Goal: Transaction & Acquisition: Purchase product/service

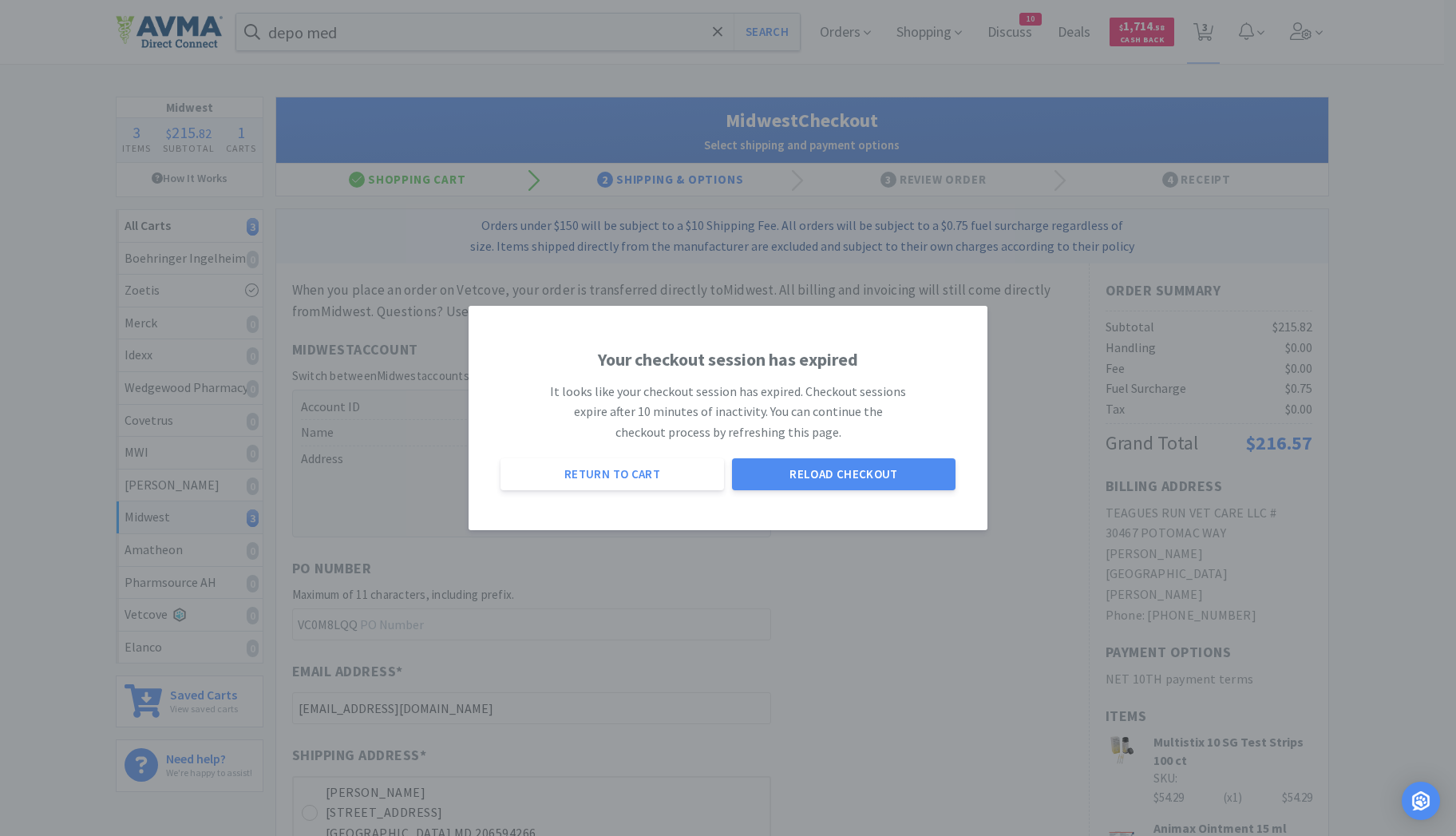
select select "0"
click at [828, 476] on button "Reload Checkout" at bounding box center [844, 473] width 224 height 32
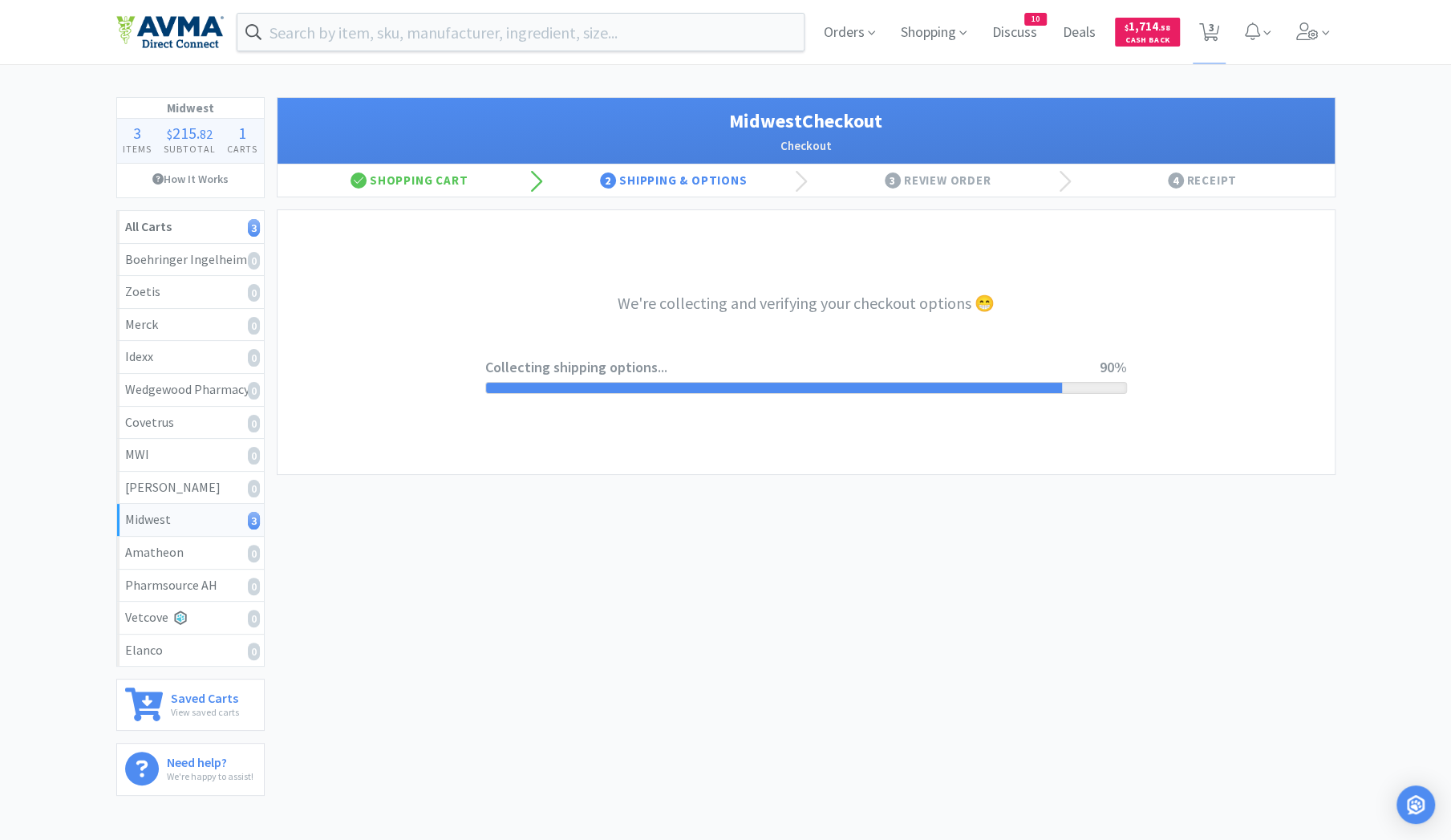
select select "0"
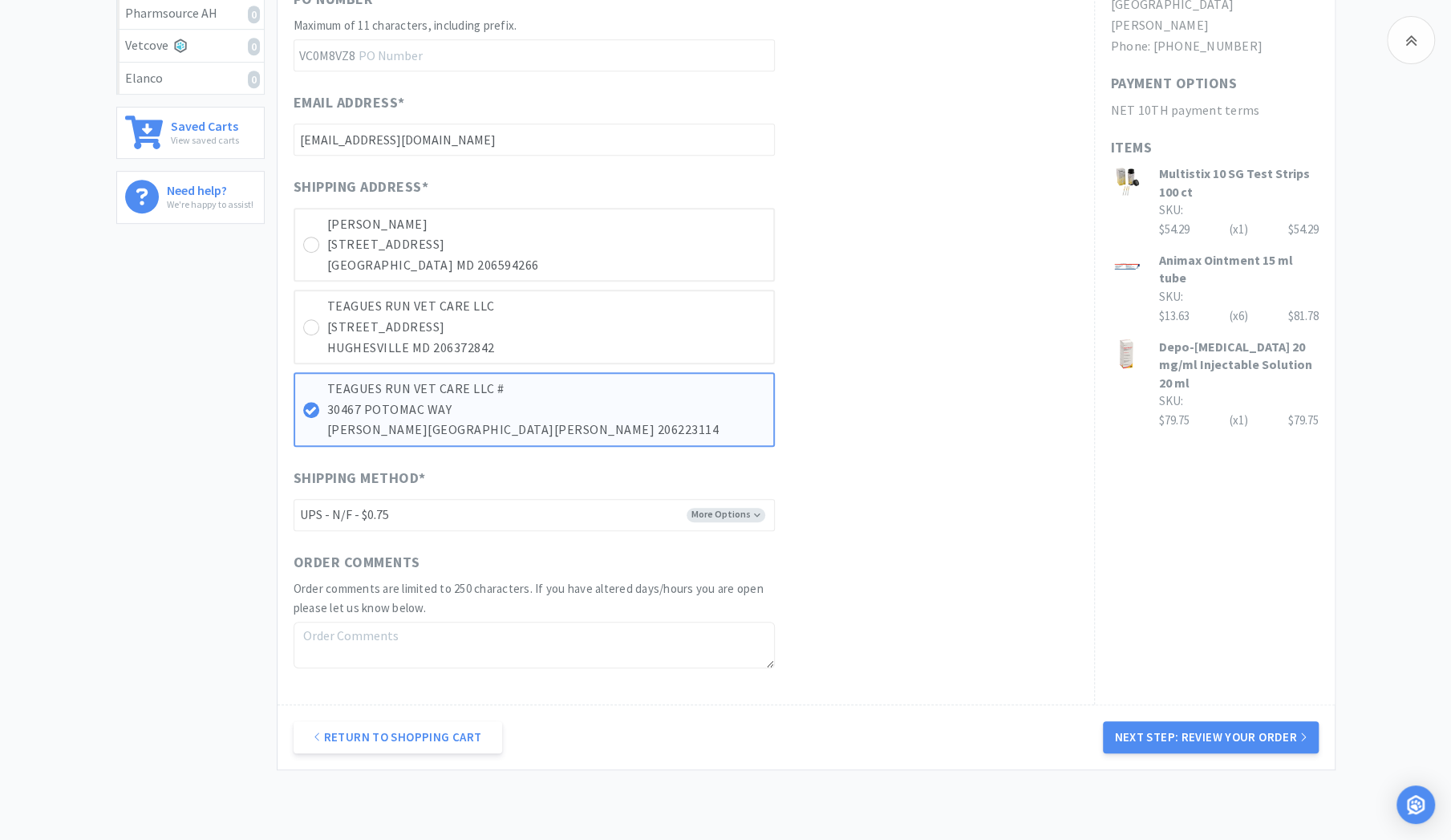
scroll to position [624, 0]
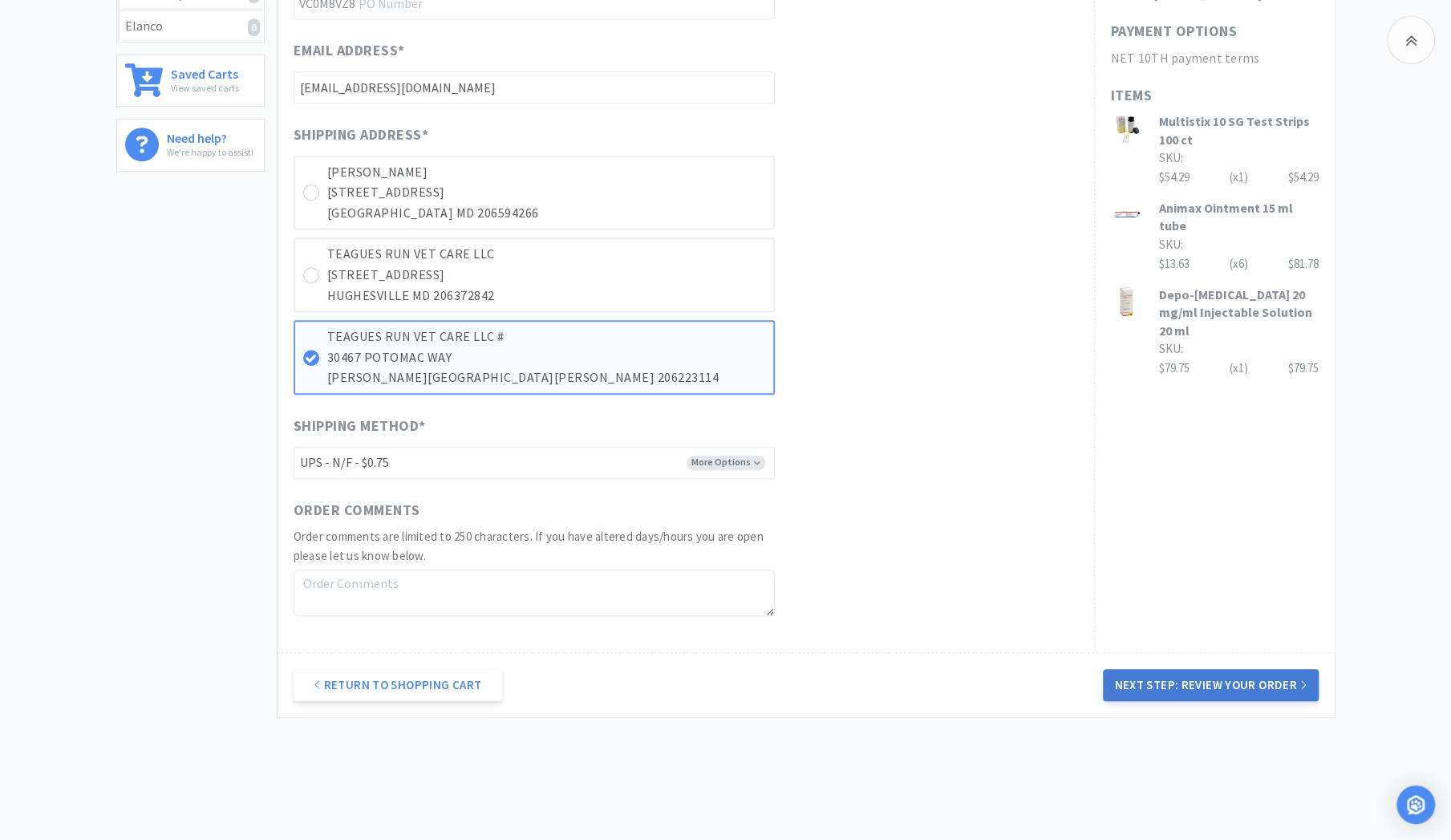
click at [1181, 678] on button "Next Step: Review Your Order" at bounding box center [1211, 684] width 215 height 32
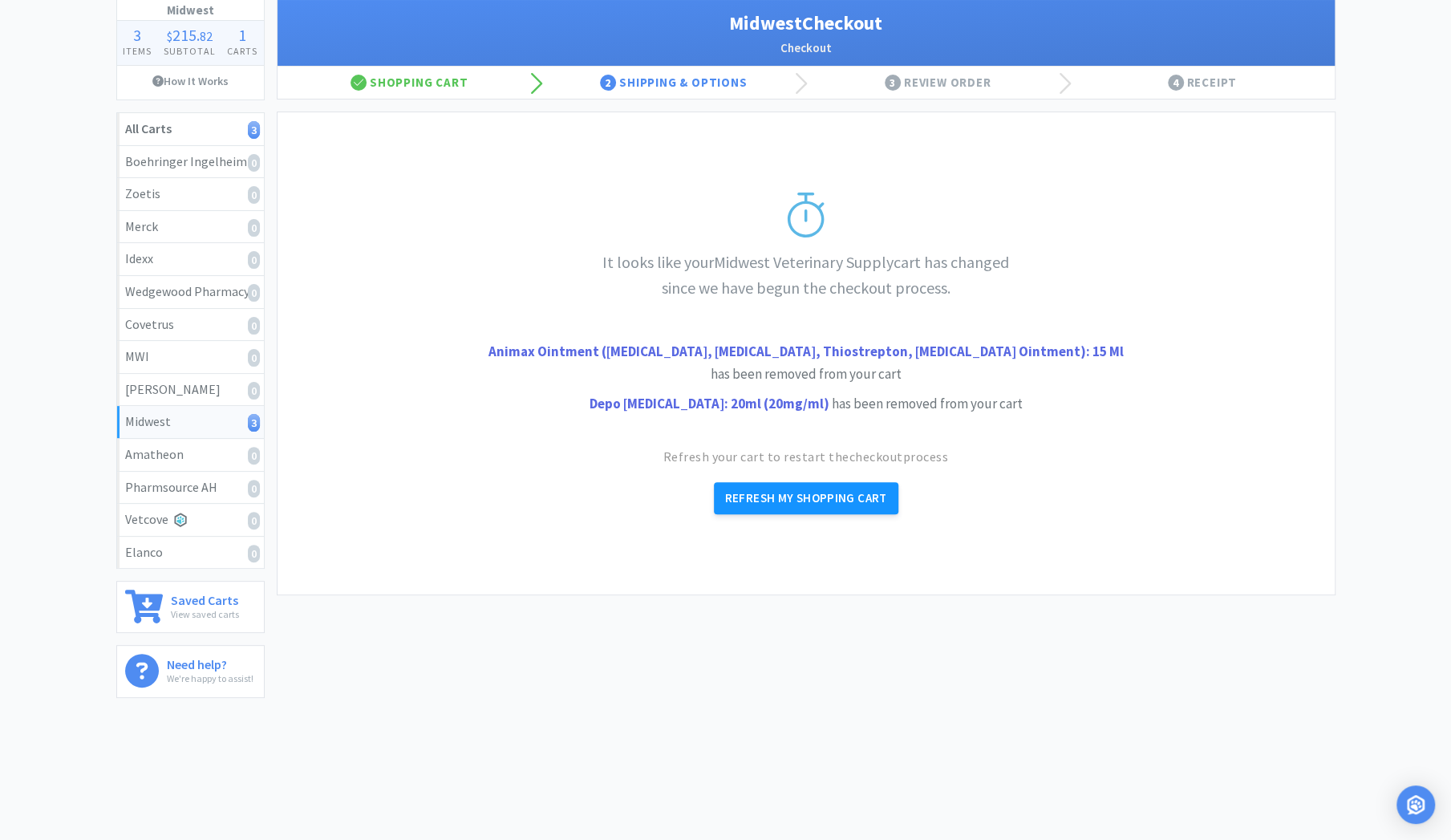
click at [820, 503] on button "Refresh My Shopping Cart" at bounding box center [806, 497] width 184 height 32
select select "6"
select select "1"
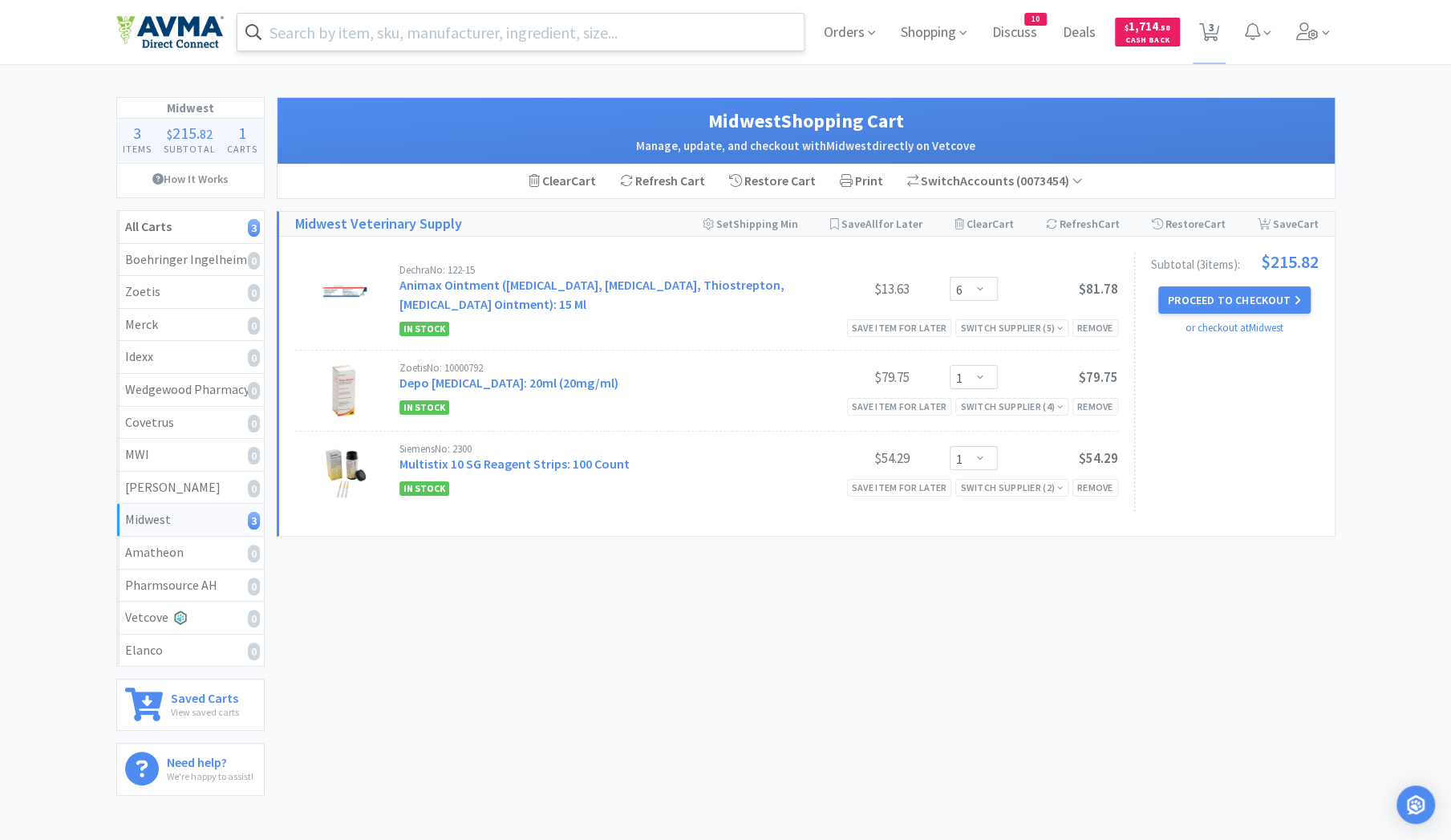
click at [405, 41] on input "text" at bounding box center [521, 32] width 567 height 37
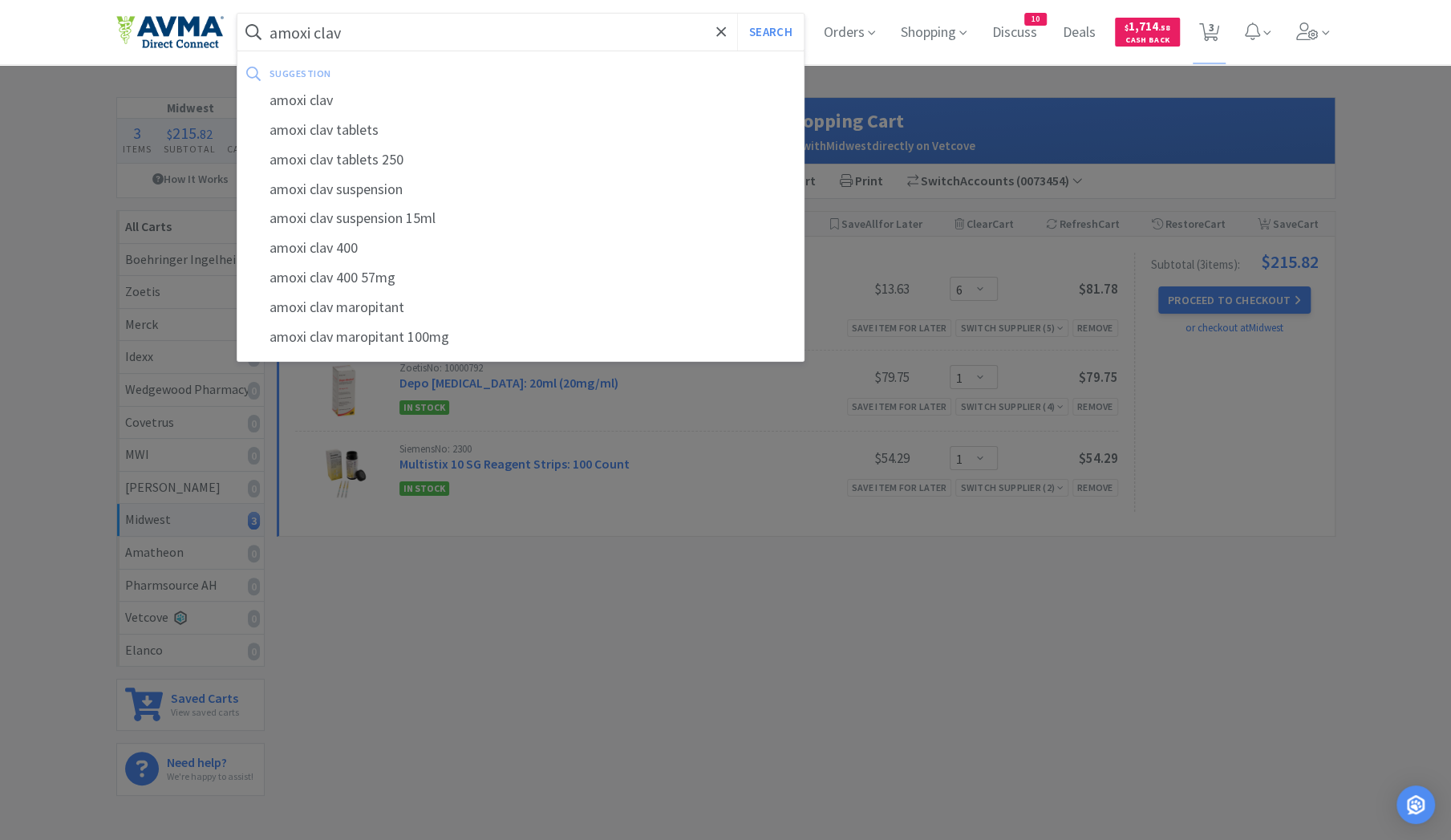
type input "amoxi clav"
click at [737, 14] on button "Search" at bounding box center [770, 32] width 66 height 37
select select "6"
select select "1"
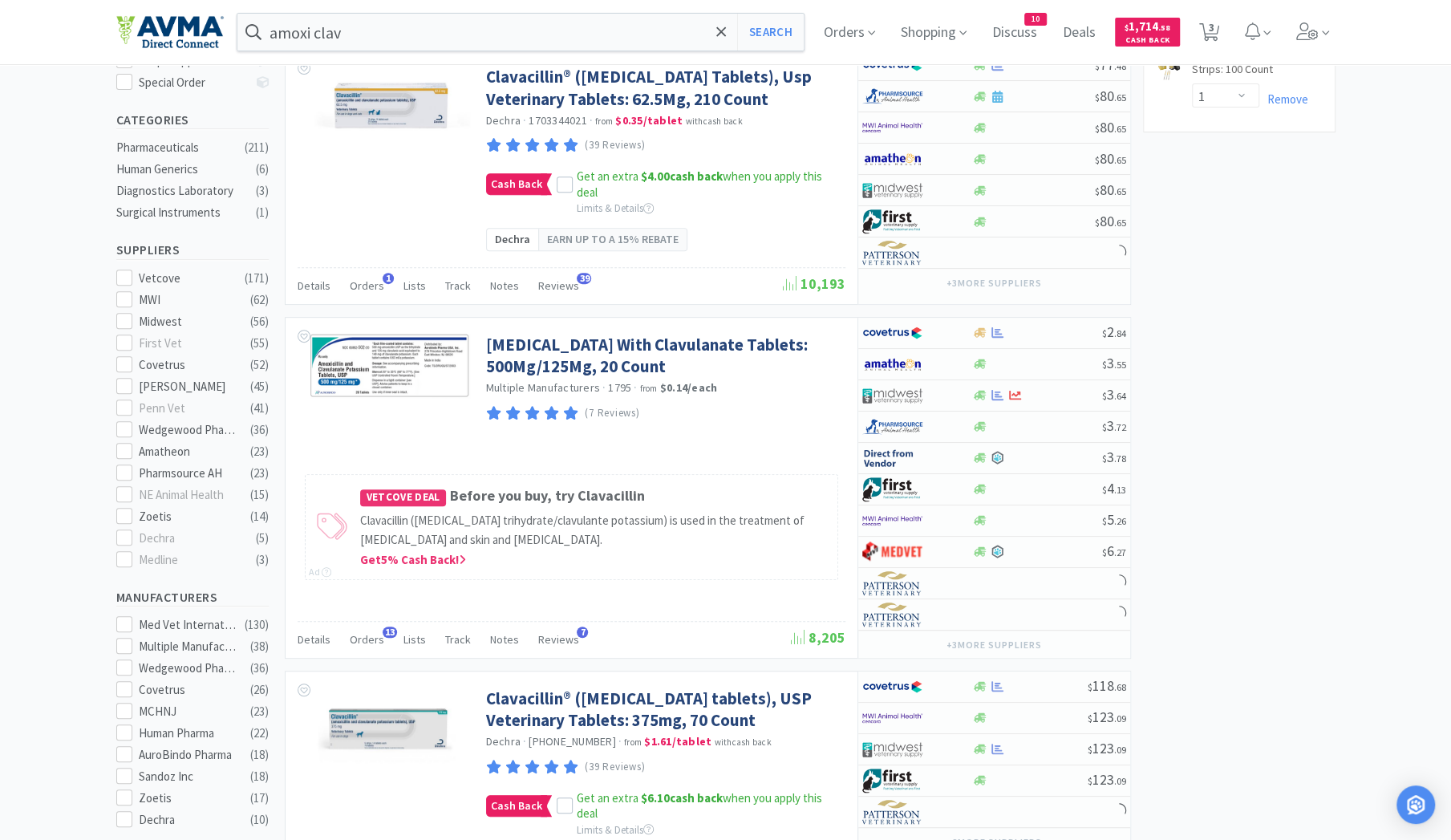
scroll to position [386, 0]
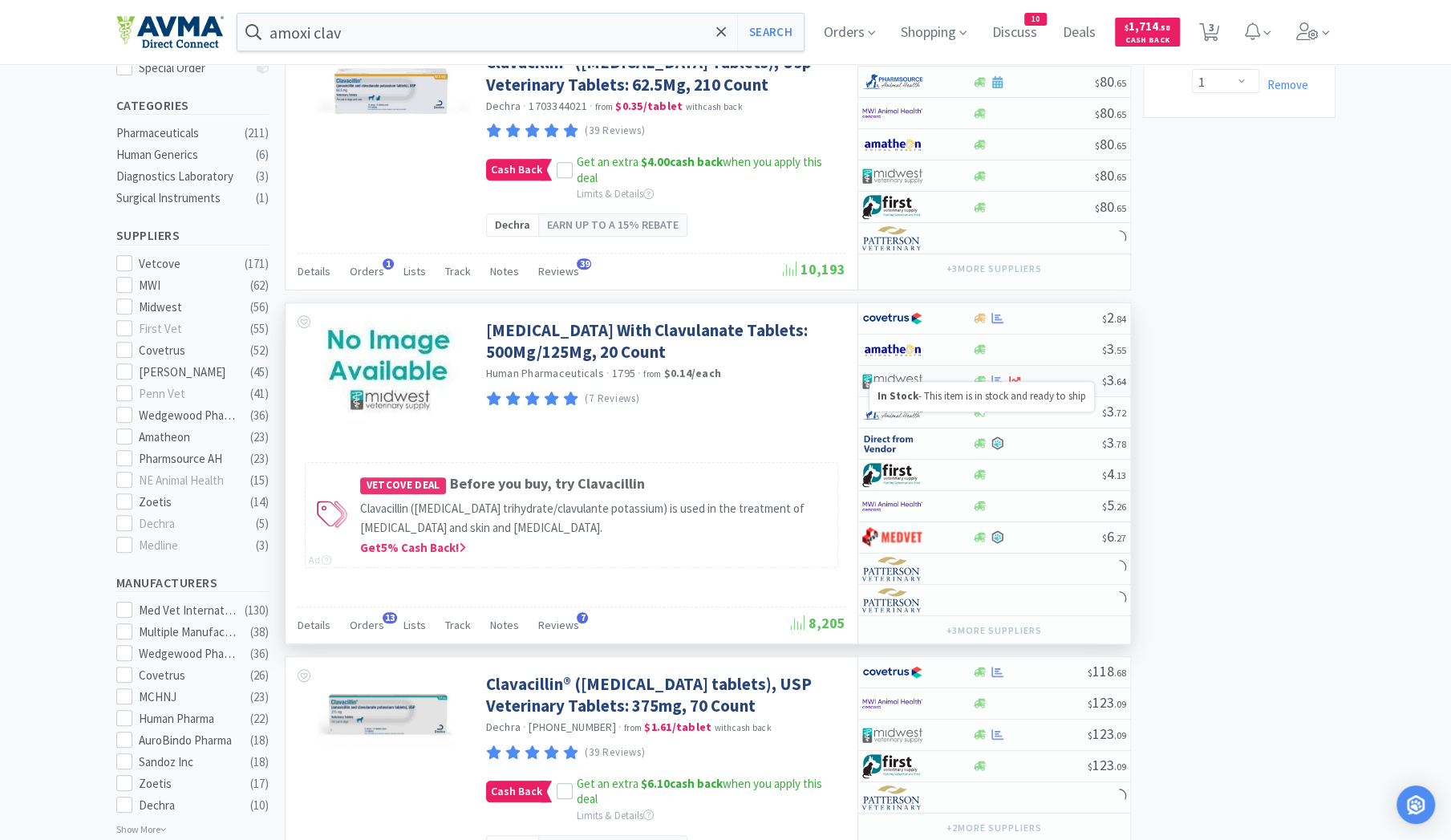
click at [979, 386] on icon at bounding box center [979, 380] width 12 height 12
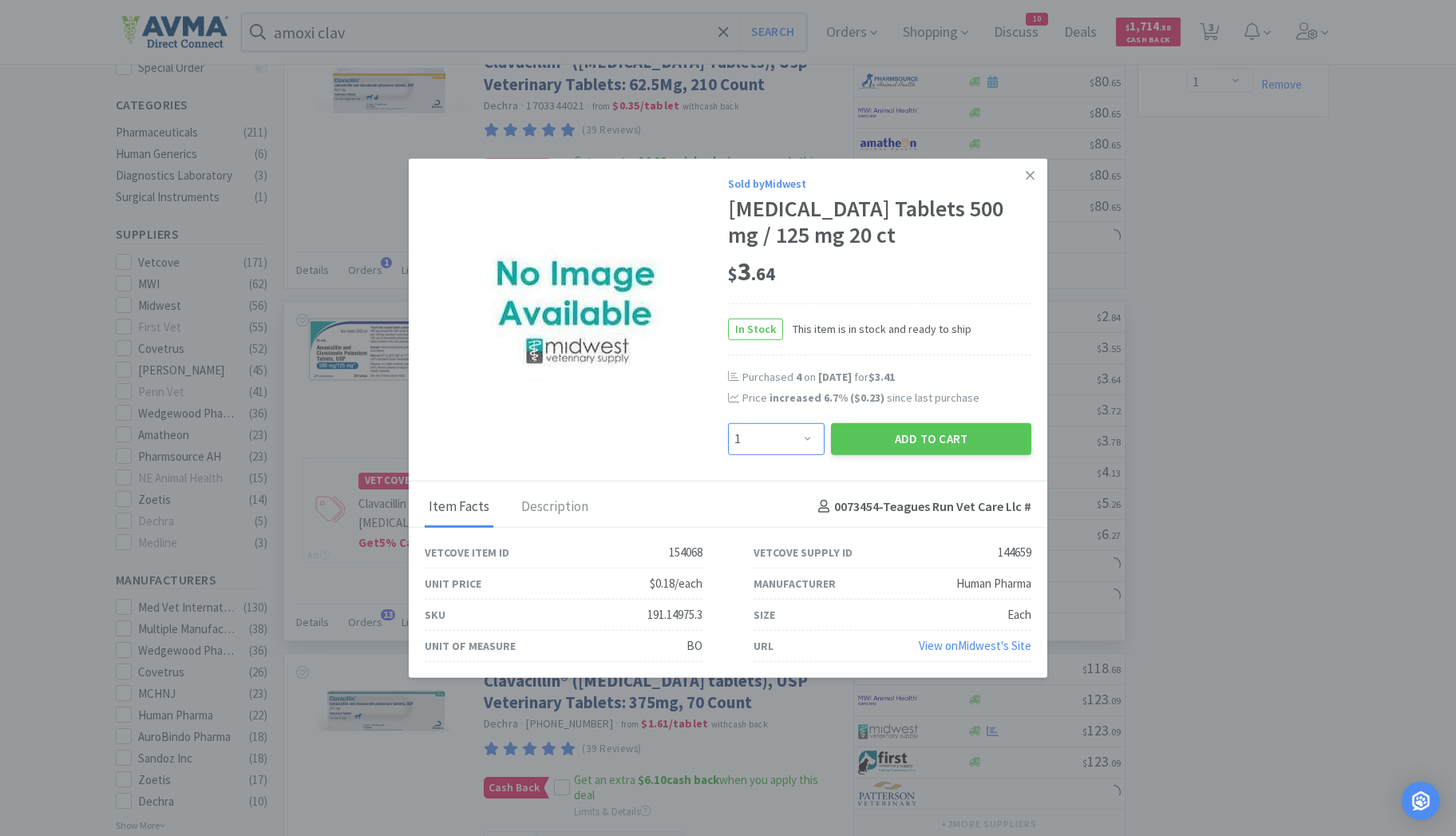
click at [811, 454] on select "Enter Quantity 1 2 3 4 5 6 7 8 9 10 11 12 13 14 15 16 17 18 19 20 Enter Quantity" at bounding box center [775, 438] width 97 height 32
select select "4"
click at [728, 436] on select "Enter Quantity 1 2 3 4 5 6 7 8 9 10 11 12 13 14 15 16 17 18 19 20 Enter Quantity" at bounding box center [775, 438] width 97 height 32
click at [873, 454] on button "Add to Cart" at bounding box center [931, 438] width 200 height 32
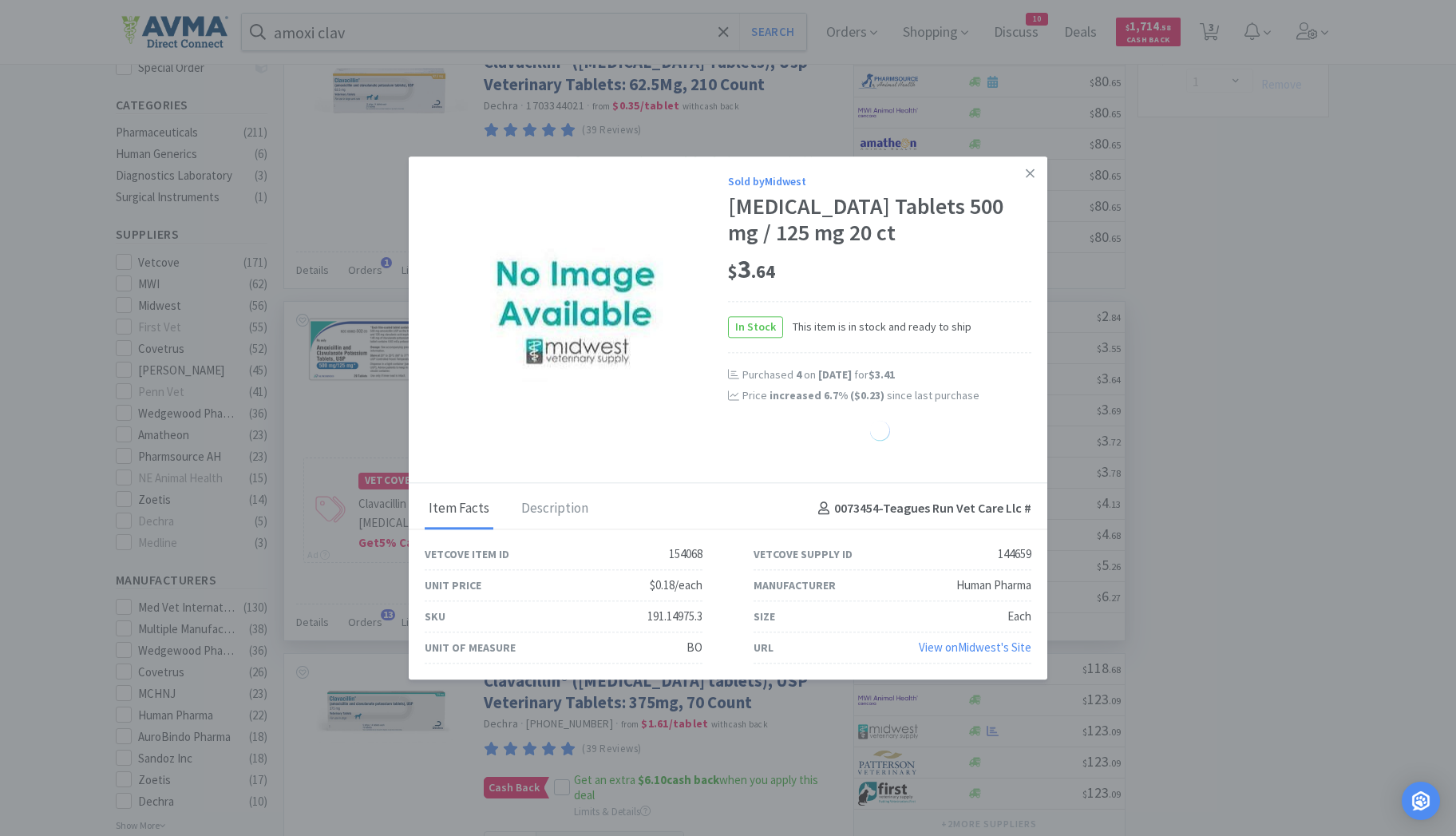
select select "4"
select select "6"
select select "1"
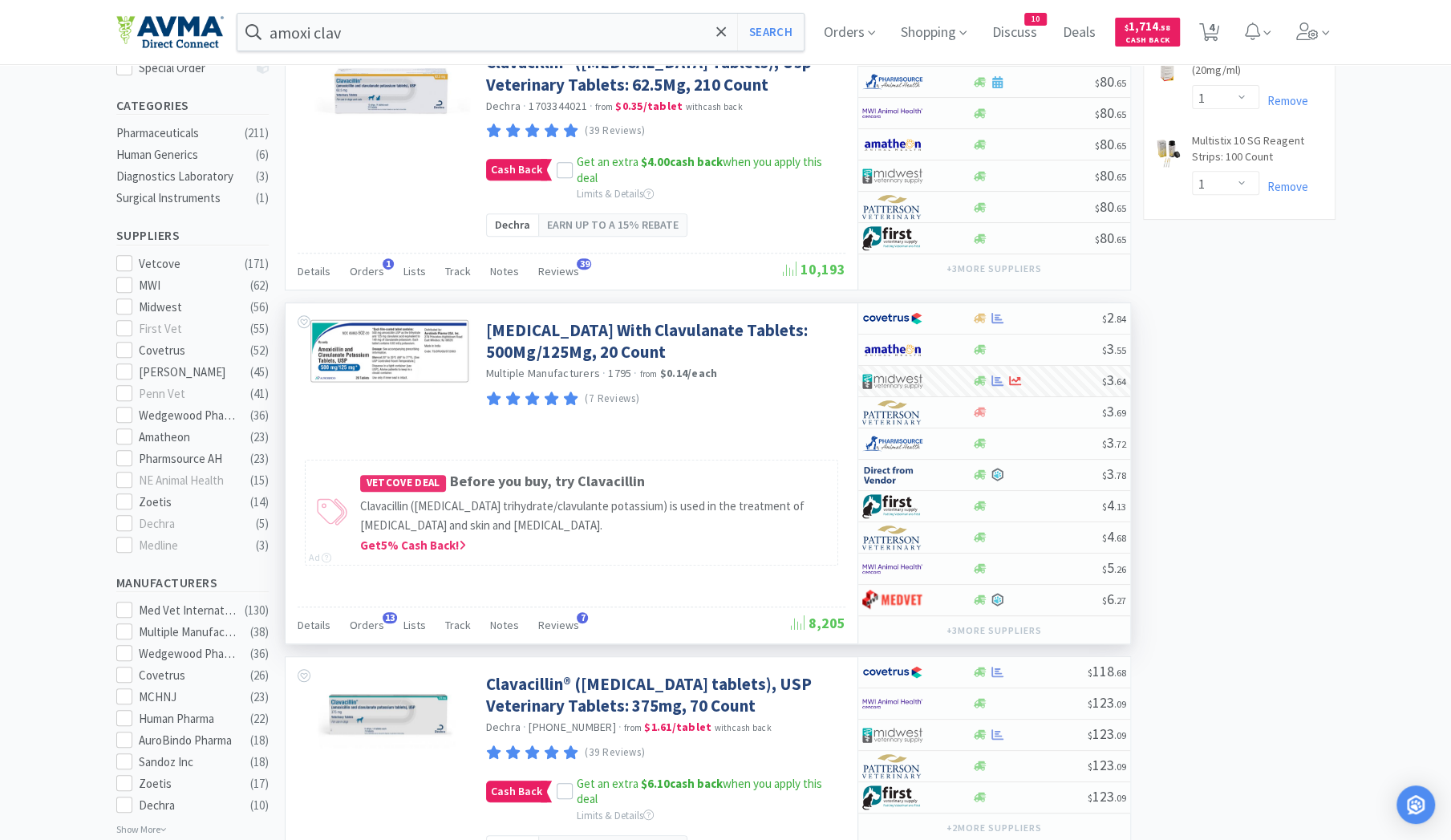
scroll to position [0, 0]
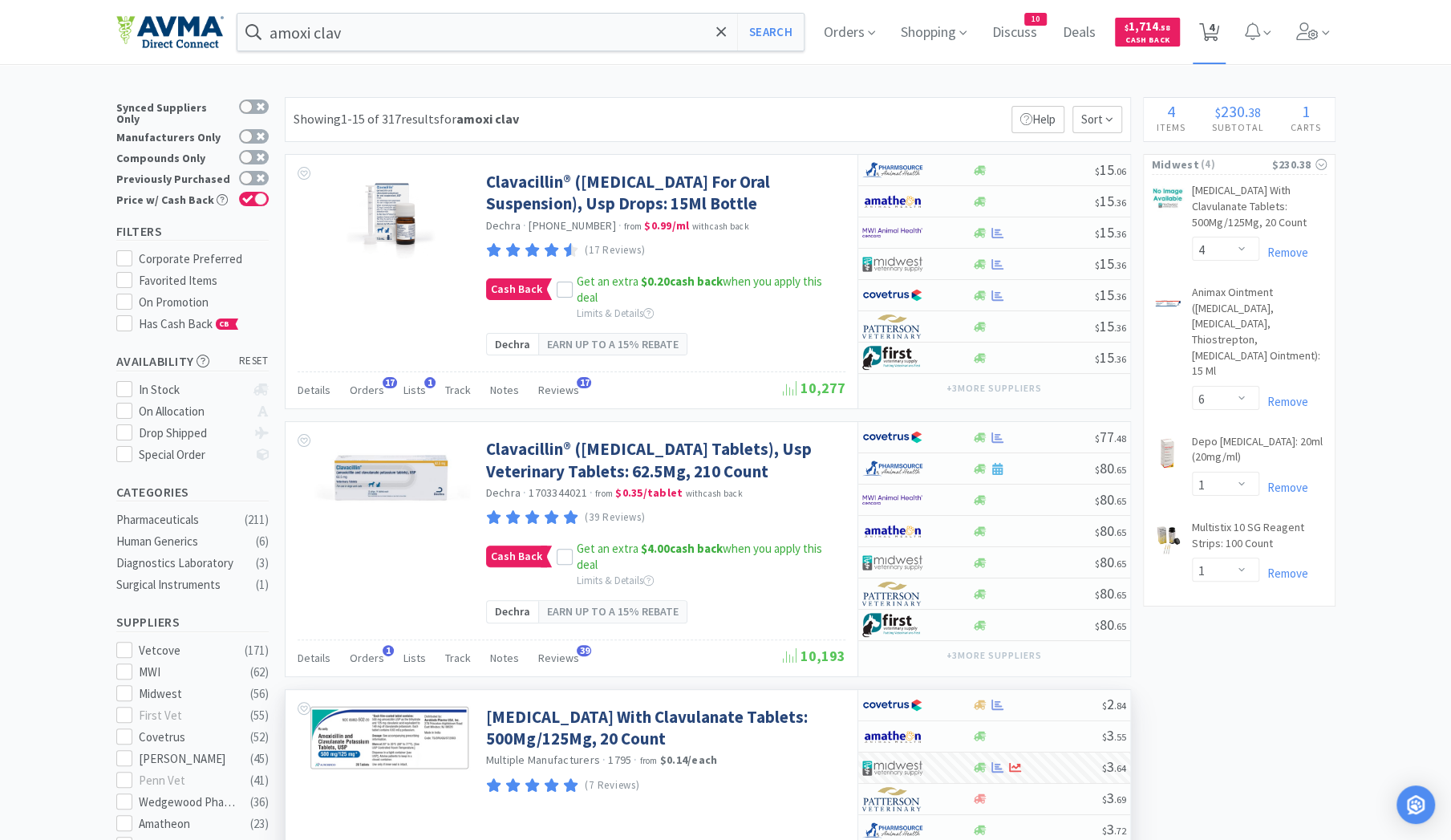
click at [1214, 28] on span "4" at bounding box center [1211, 27] width 5 height 64
select select "4"
select select "6"
select select "1"
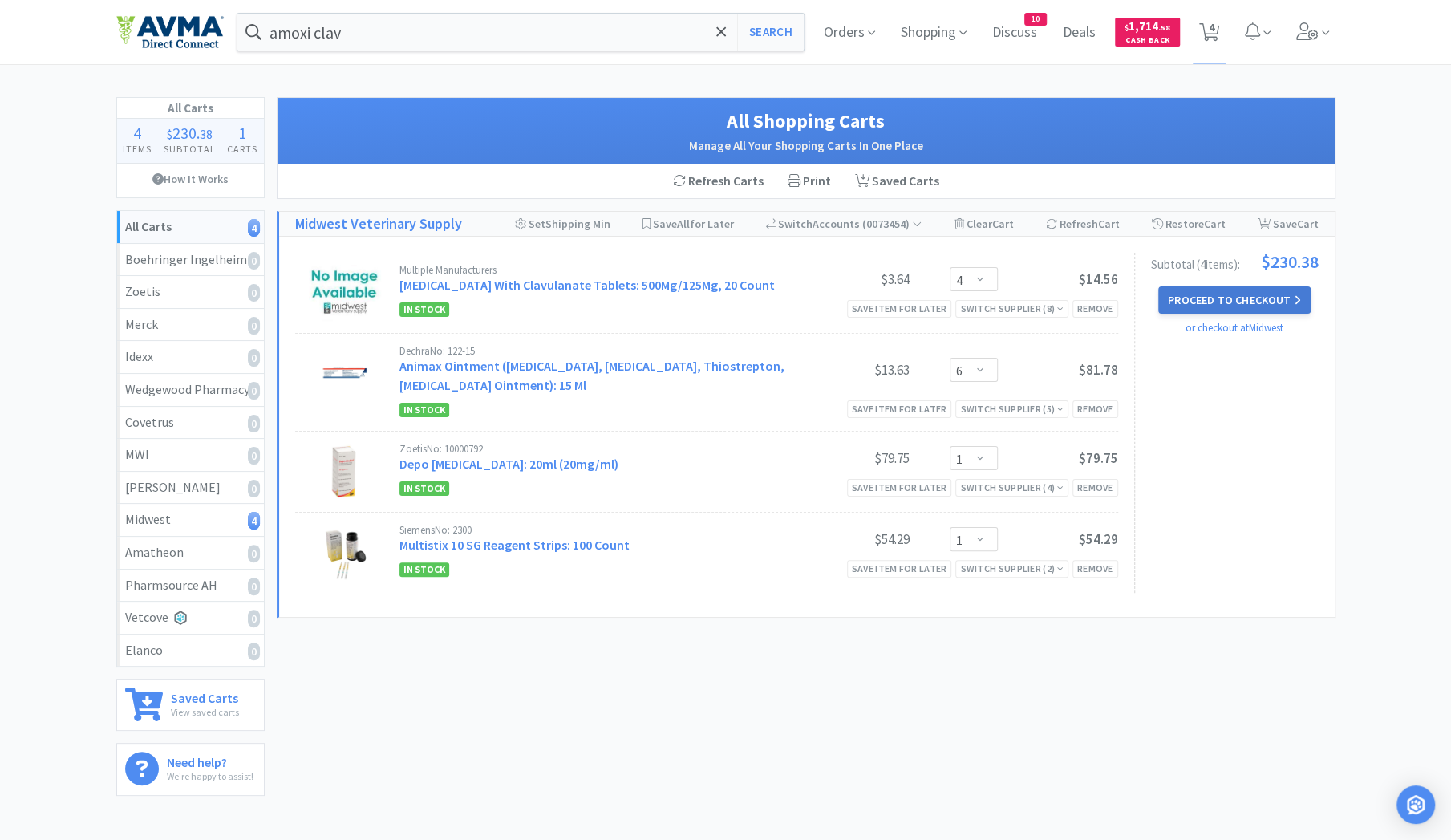
click at [1204, 299] on button "Proceed to Checkout" at bounding box center [1235, 300] width 152 height 27
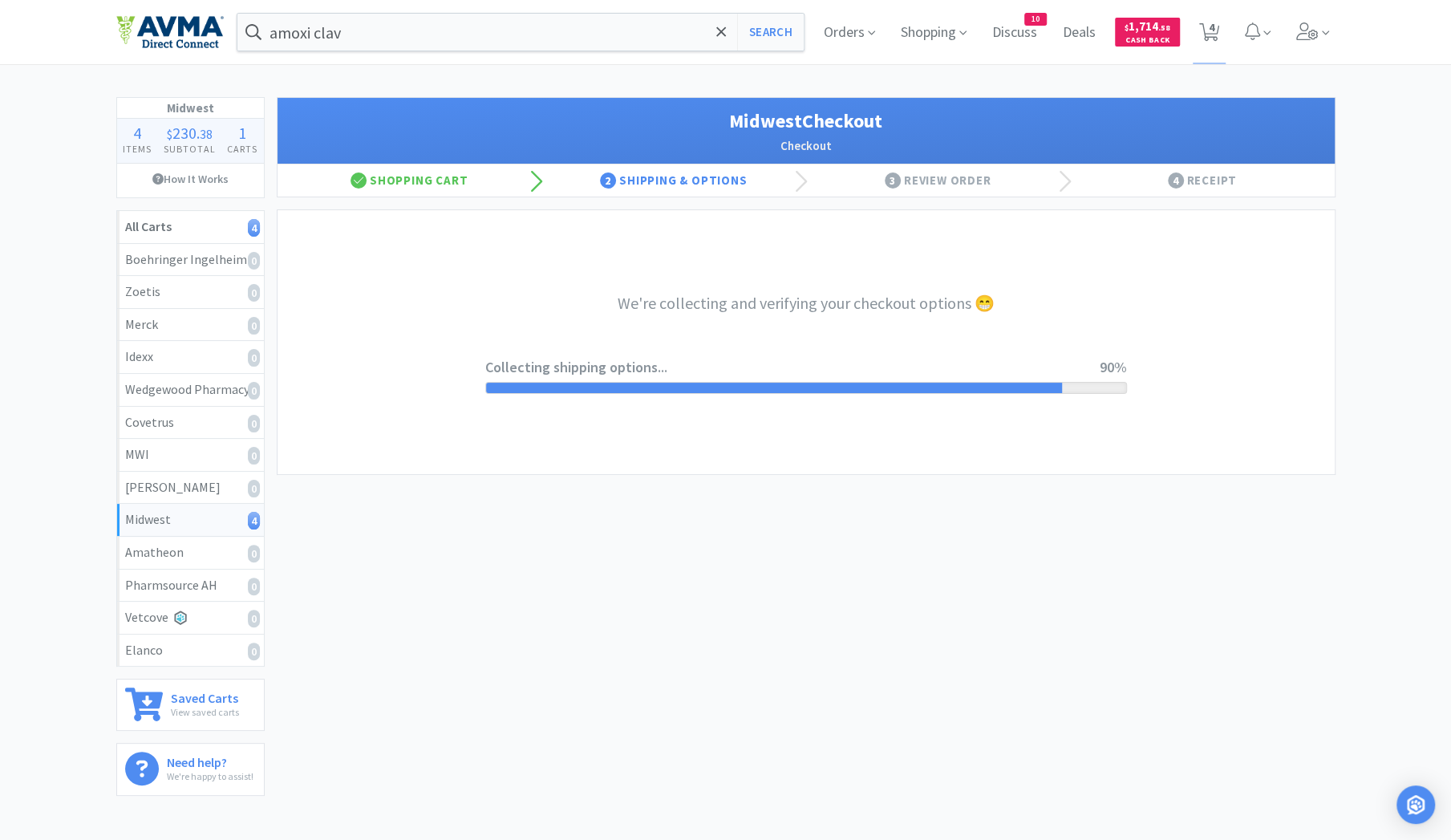
select select "0"
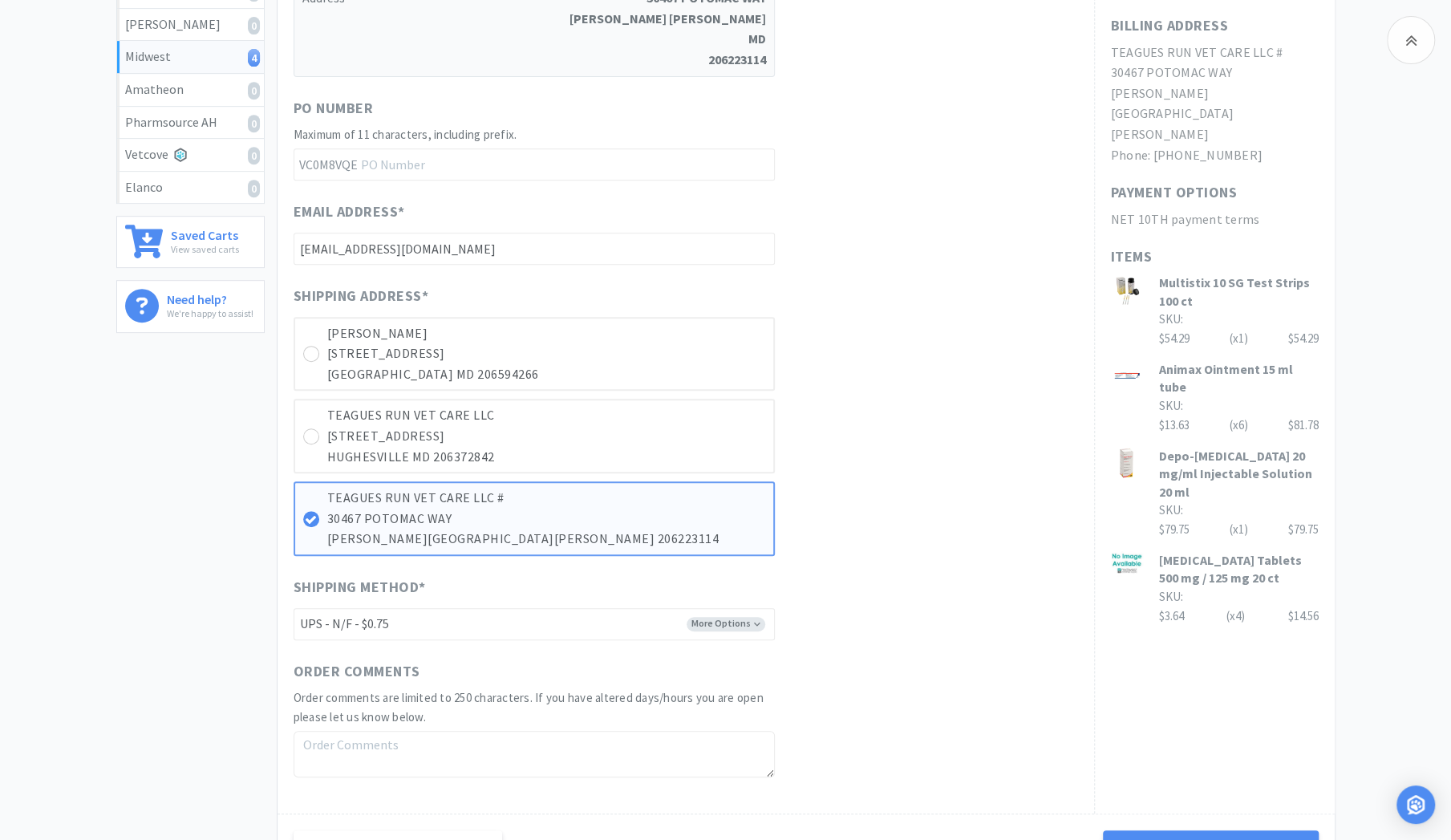
scroll to position [632, 0]
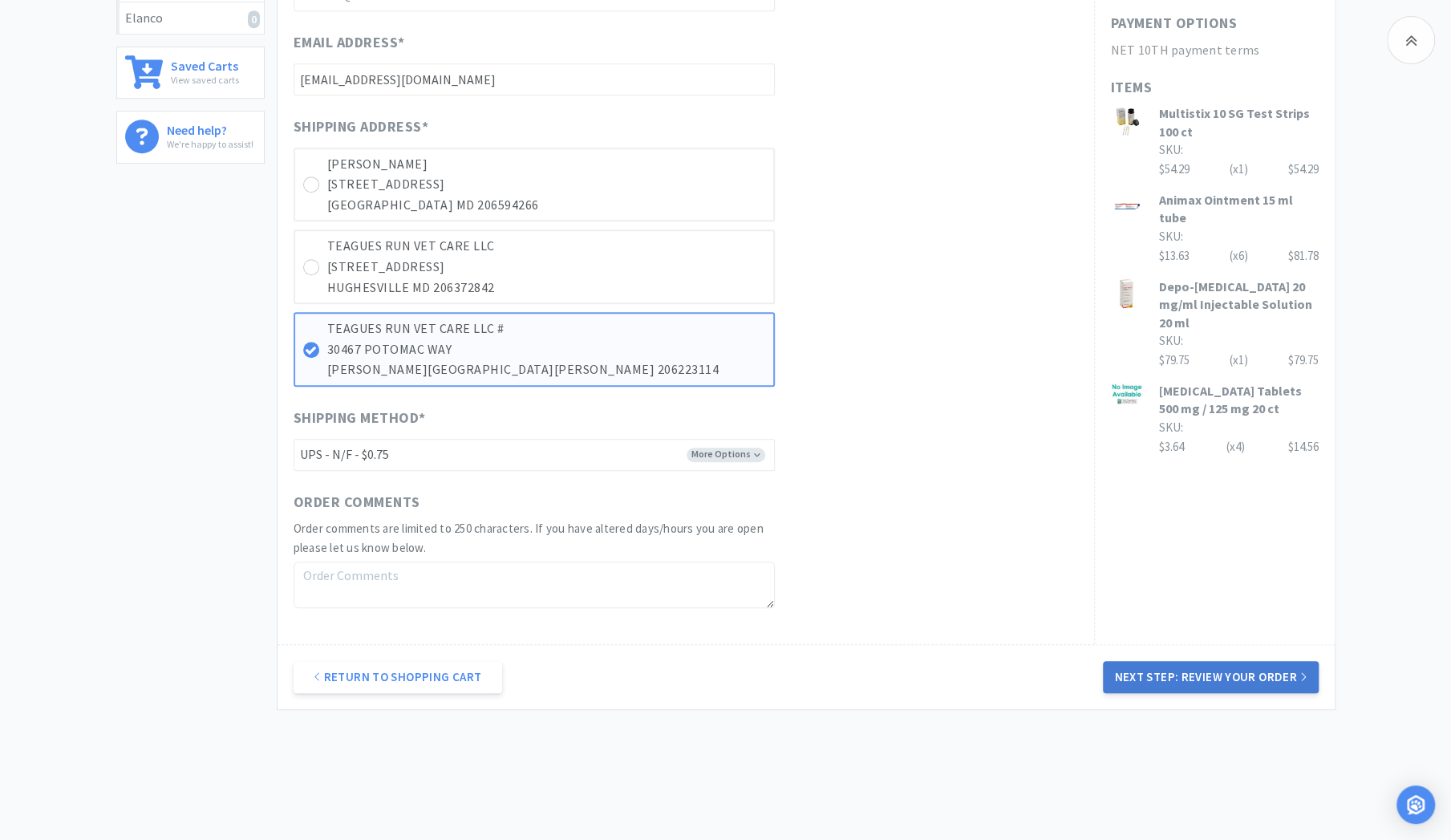
click at [1192, 687] on button "Next Step: Review Your Order" at bounding box center [1211, 677] width 215 height 32
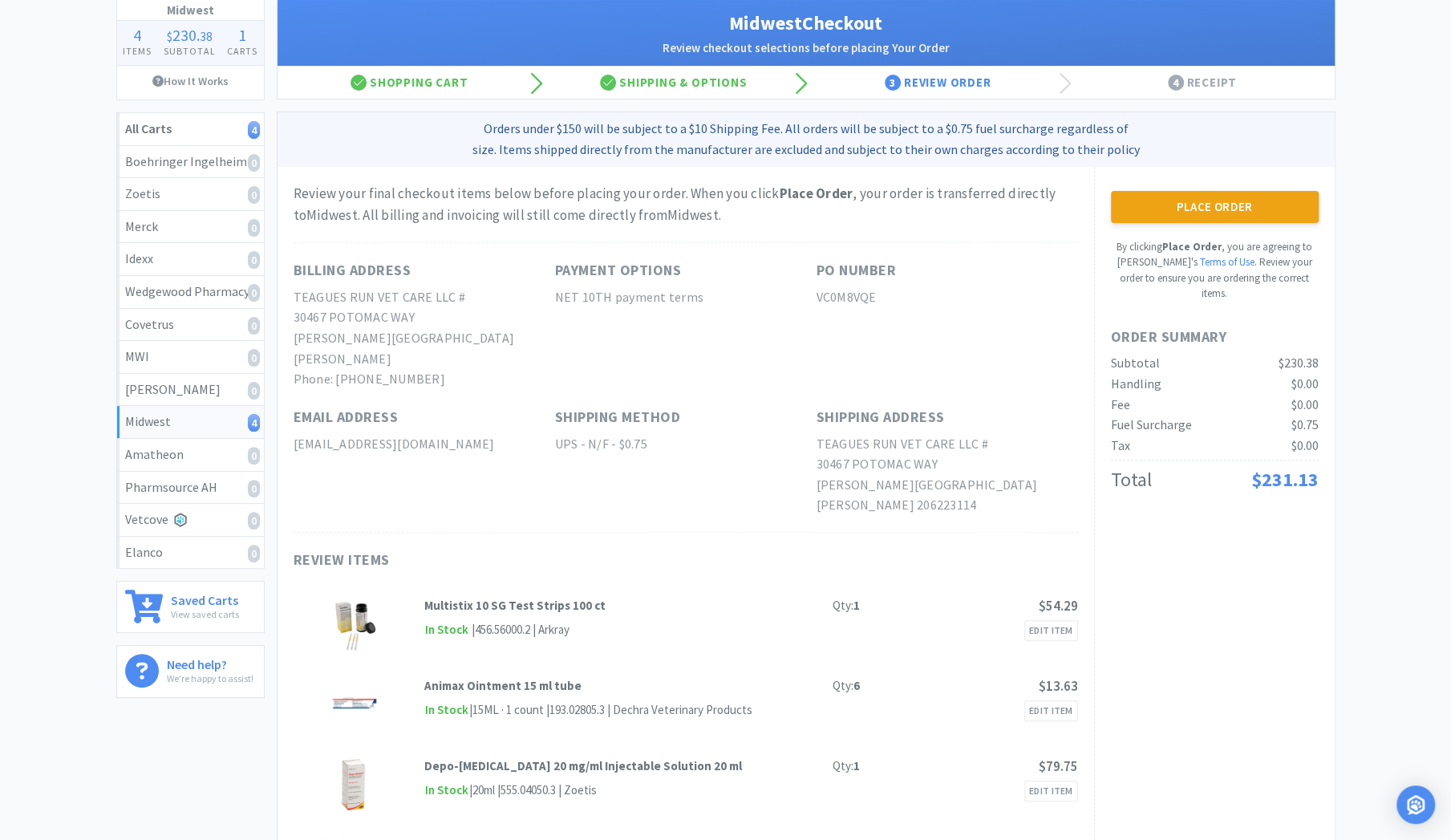
scroll to position [0, 0]
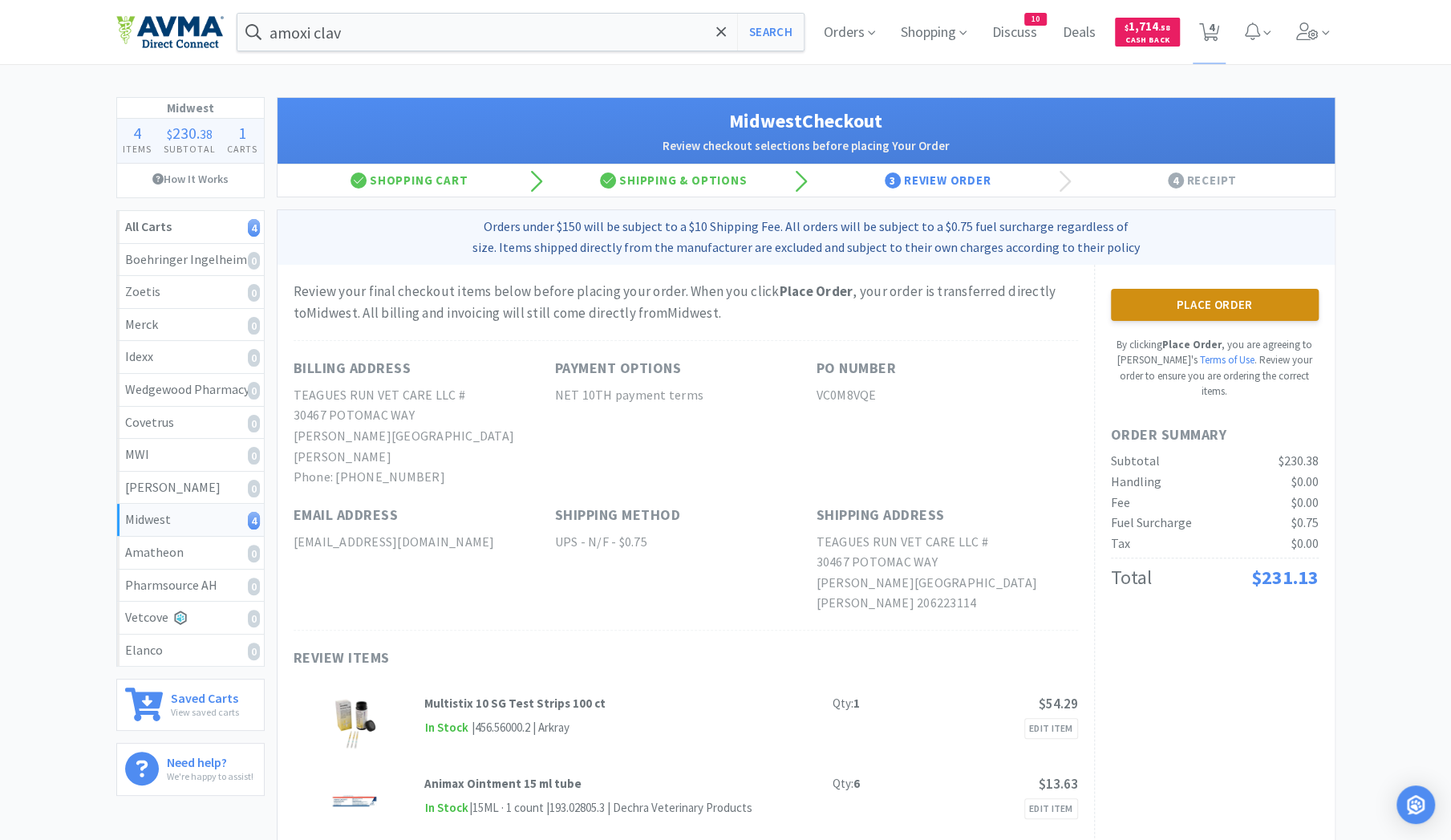
click at [1160, 302] on button "Place Order" at bounding box center [1214, 304] width 208 height 32
